Goal: Information Seeking & Learning: Find specific page/section

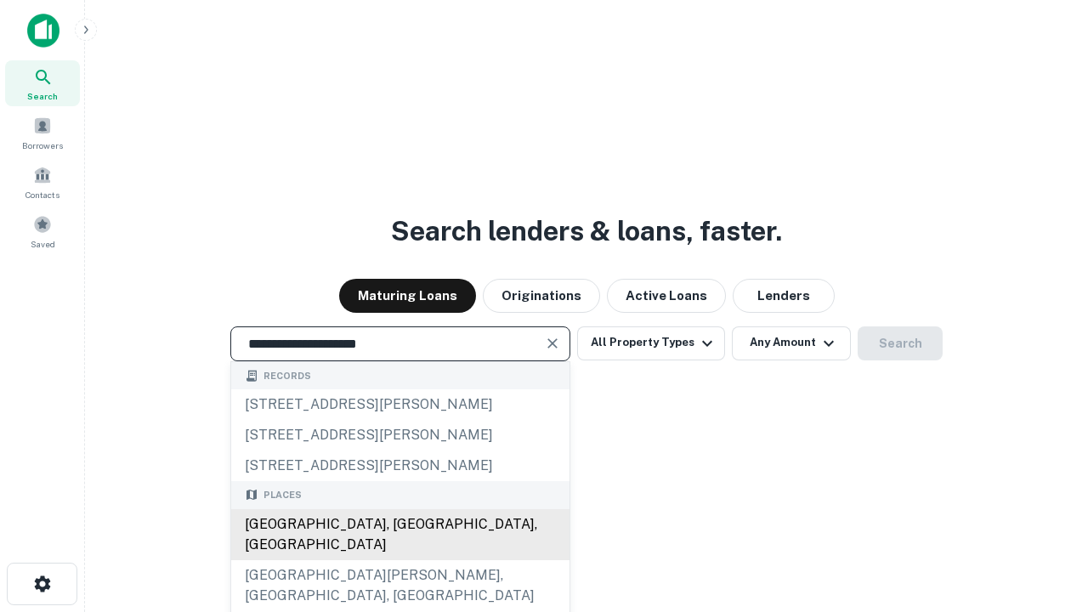
click at [399, 560] on div "[GEOGRAPHIC_DATA], [GEOGRAPHIC_DATA], [GEOGRAPHIC_DATA]" at bounding box center [400, 534] width 338 height 51
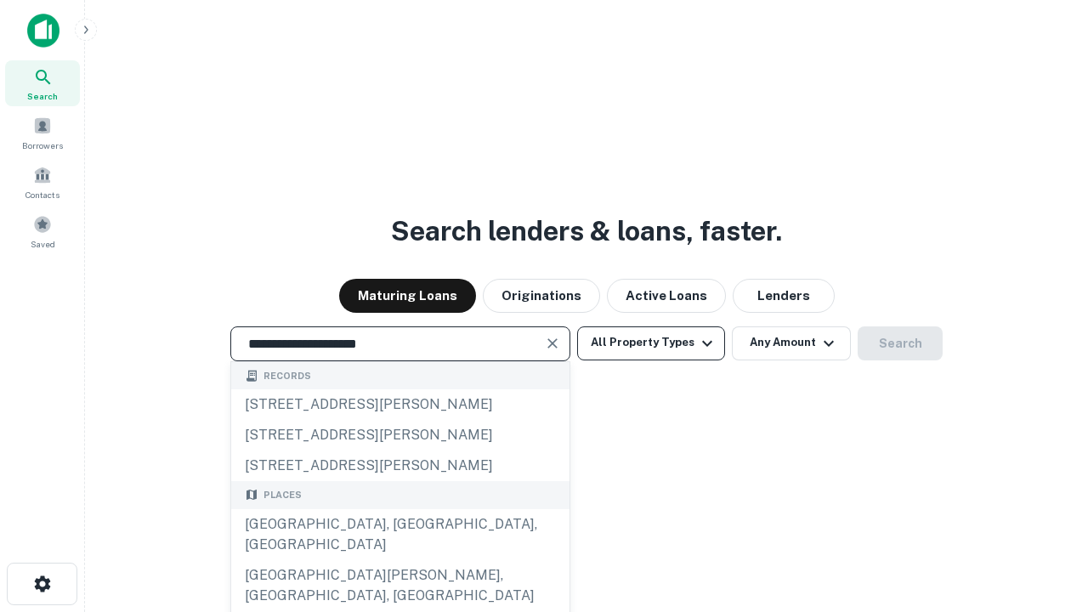
click at [651, 343] on button "All Property Types" at bounding box center [651, 343] width 148 height 34
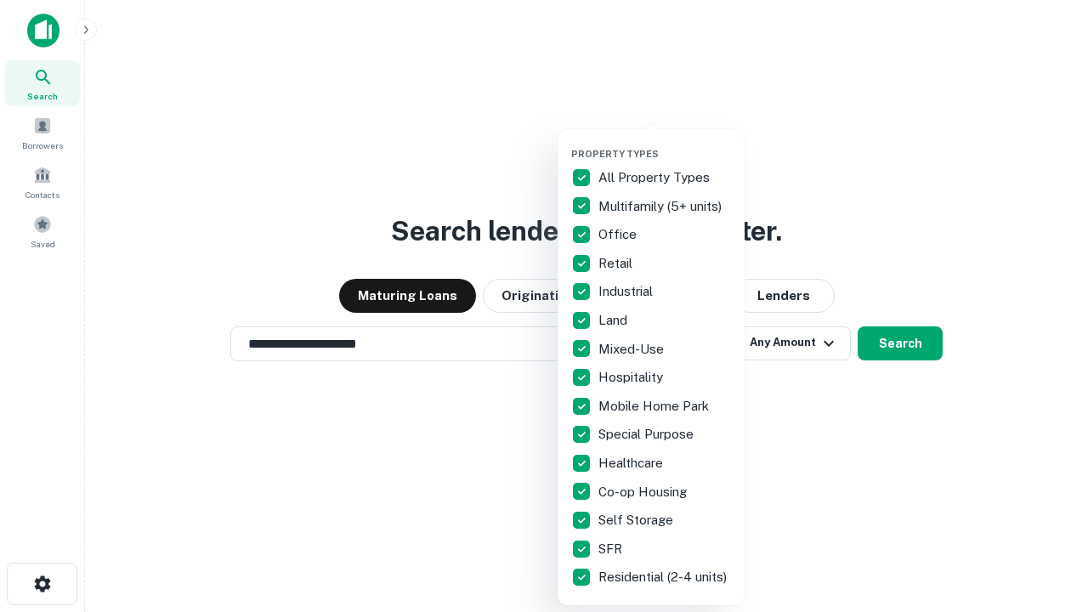
type input "**********"
click at [665, 143] on button "button" at bounding box center [664, 143] width 187 height 1
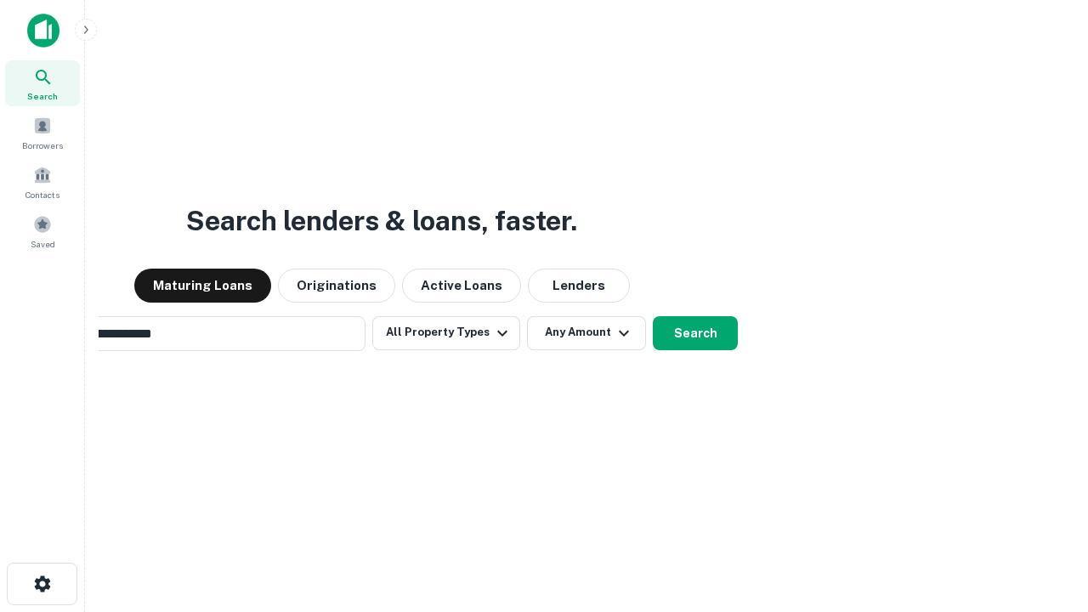
scroll to position [26, 0]
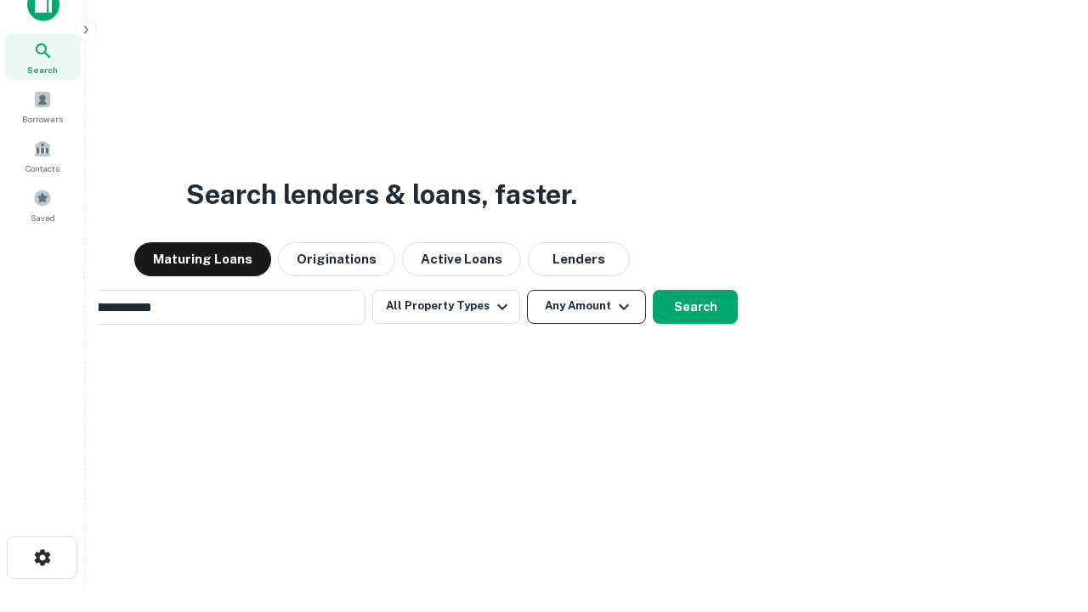
click at [527, 290] on button "Any Amount" at bounding box center [586, 307] width 119 height 34
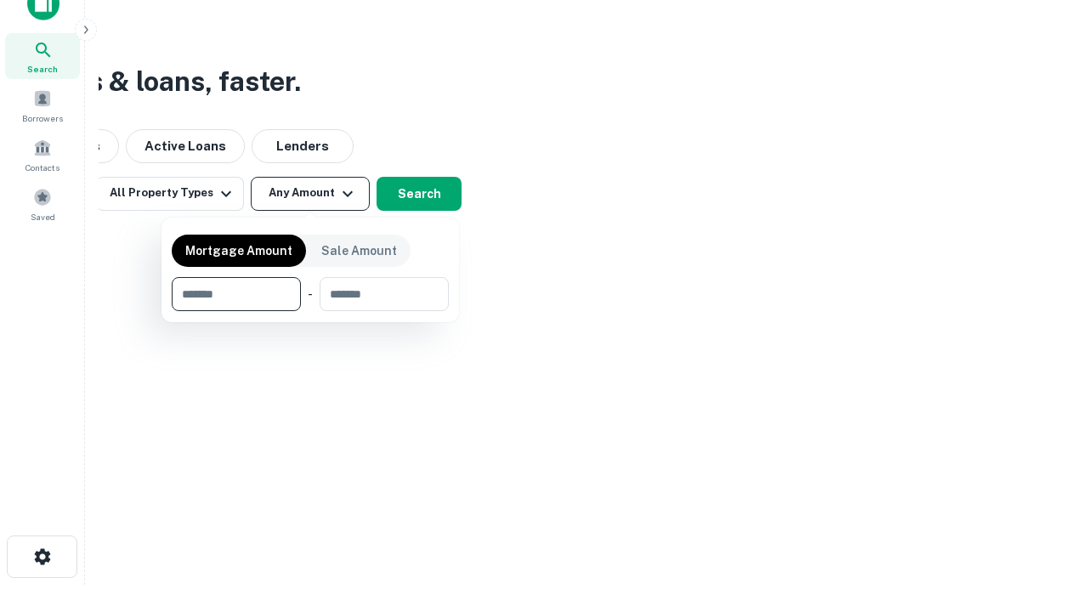
type input "*******"
click at [310, 311] on button "button" at bounding box center [310, 311] width 277 height 1
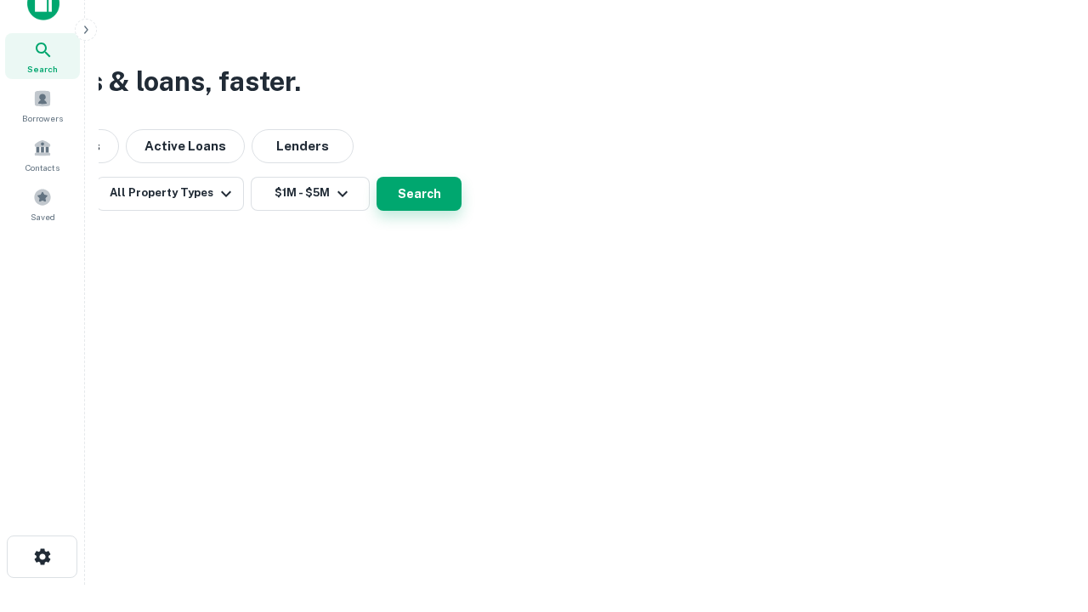
click at [462, 211] on button "Search" at bounding box center [419, 194] width 85 height 34
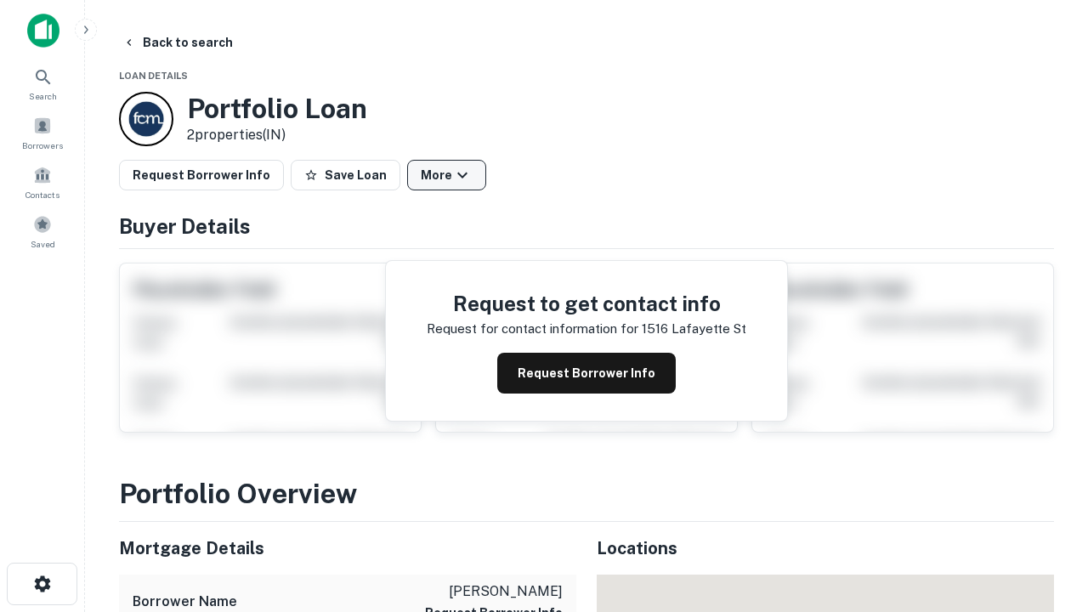
click at [446, 175] on button "More" at bounding box center [446, 175] width 79 height 31
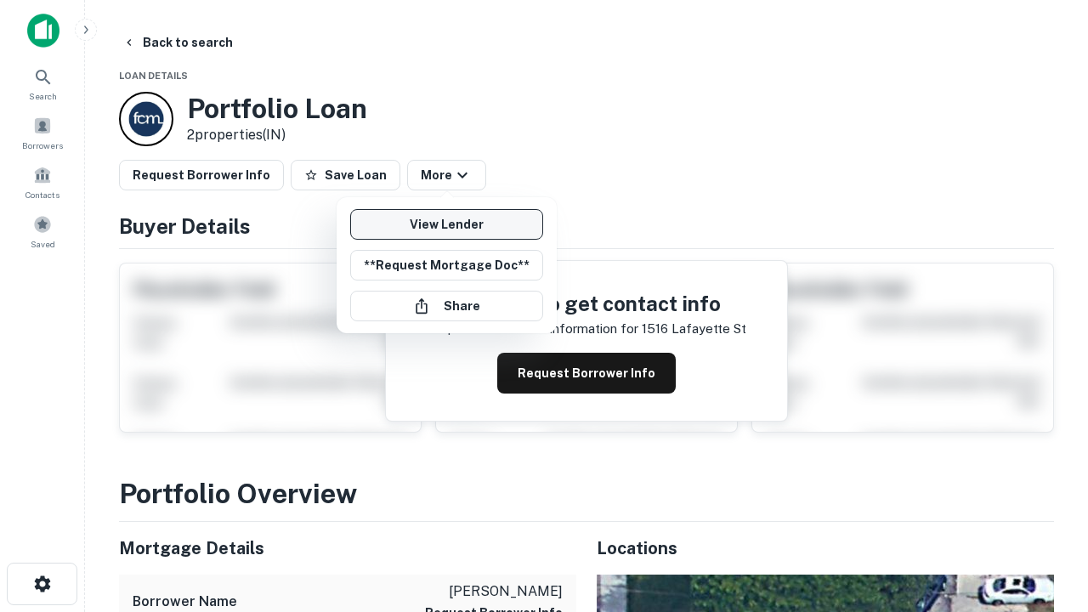
click at [446, 224] on link "View Lender" at bounding box center [446, 224] width 193 height 31
